Goal: Task Accomplishment & Management: Use online tool/utility

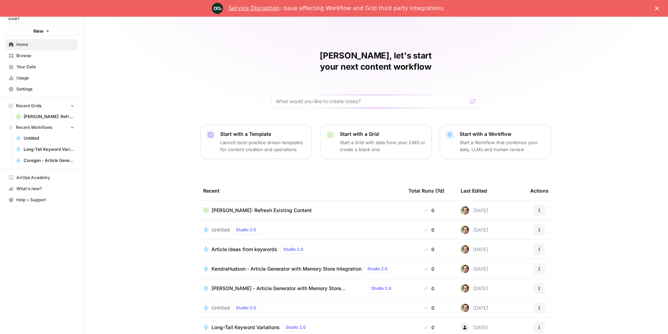
click at [654, 8] on div "Service Disruption : Issue affecting Workflow and Grid third party integrations." at bounding box center [334, 8] width 668 height 11
click at [657, 8] on polygon "Close" at bounding box center [657, 8] width 4 height 4
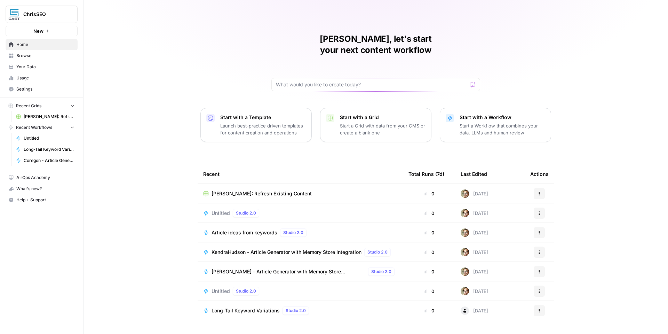
click at [265, 268] on span "[PERSON_NAME] - Article Generator with Memory Store Integration" at bounding box center [289, 271] width 154 height 7
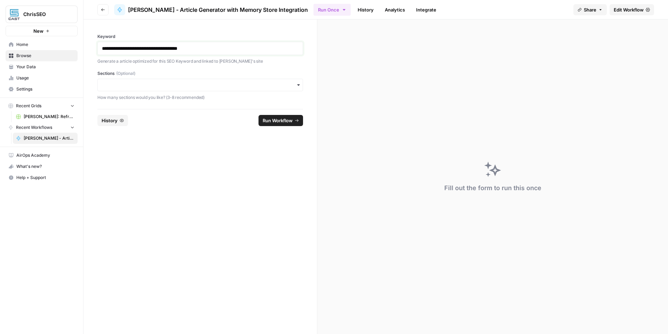
click at [249, 45] on p "**********" at bounding box center [200, 48] width 197 height 7
click at [261, 87] on input "Sections (Optional)" at bounding box center [200, 84] width 197 height 7
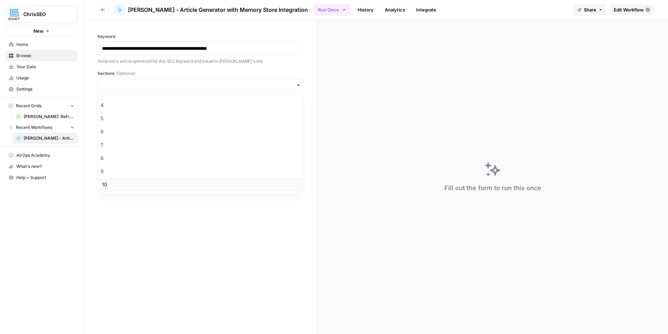
click at [221, 180] on div "10" at bounding box center [200, 184] width 205 height 13
click at [286, 125] on button "Run Workflow" at bounding box center [281, 120] width 45 height 11
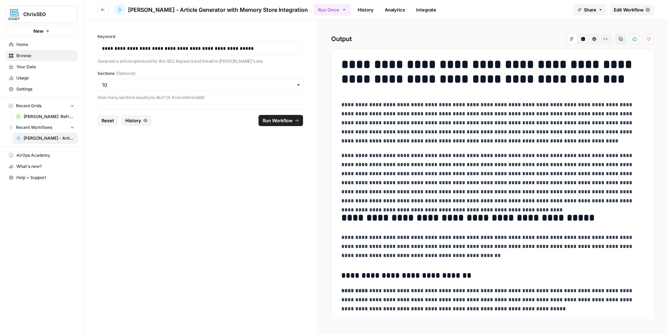
scroll to position [0, 0]
click at [620, 40] on icon "button" at bounding box center [621, 39] width 4 height 4
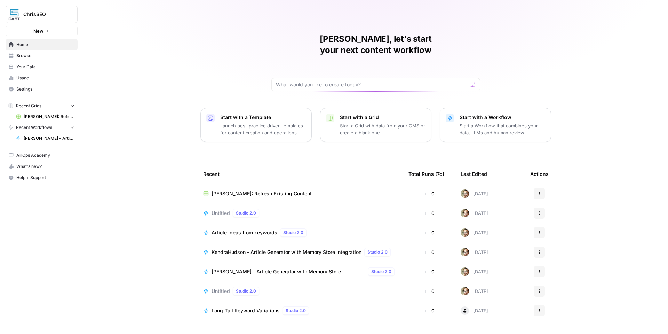
click at [42, 28] on span "New" at bounding box center [38, 30] width 10 height 7
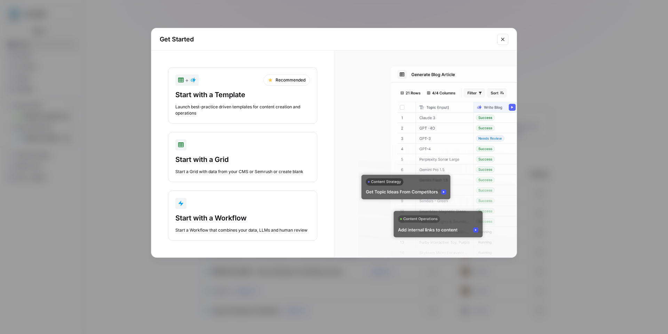
click at [265, 102] on div "Start with a Template Launch best-practice driven templates for content creatio…" at bounding box center [242, 103] width 135 height 26
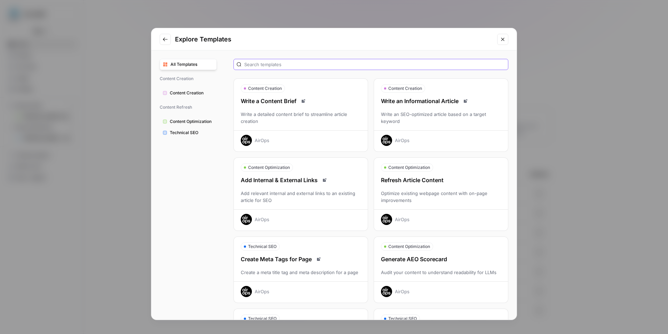
click at [294, 63] on input "text" at bounding box center [374, 64] width 261 height 7
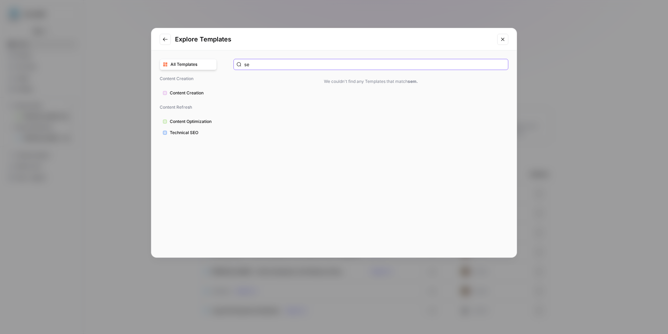
type input "s"
type input "r"
type input "a"
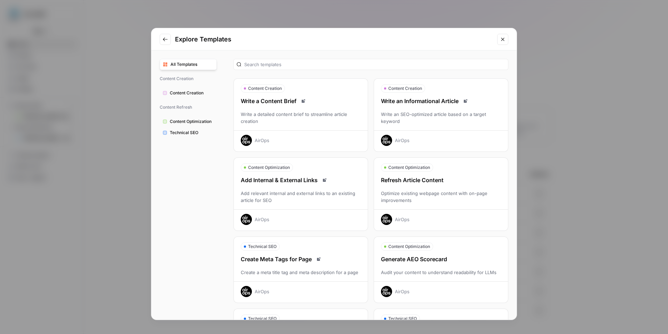
click at [505, 42] on button "Close modal" at bounding box center [502, 39] width 11 height 11
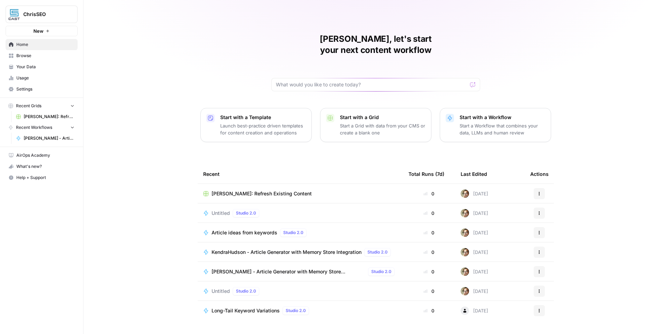
click at [330, 190] on div "[PERSON_NAME]: Refresh Existing Content" at bounding box center [300, 193] width 194 height 7
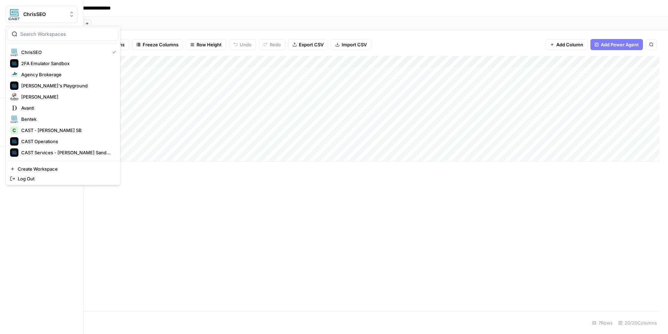
click at [10, 14] on img "Workspace: ChrisSEO" at bounding box center [14, 14] width 13 height 13
click at [36, 49] on span "ChrisSEO" at bounding box center [64, 52] width 86 height 7
